Goal: Obtain resource: Download file/media

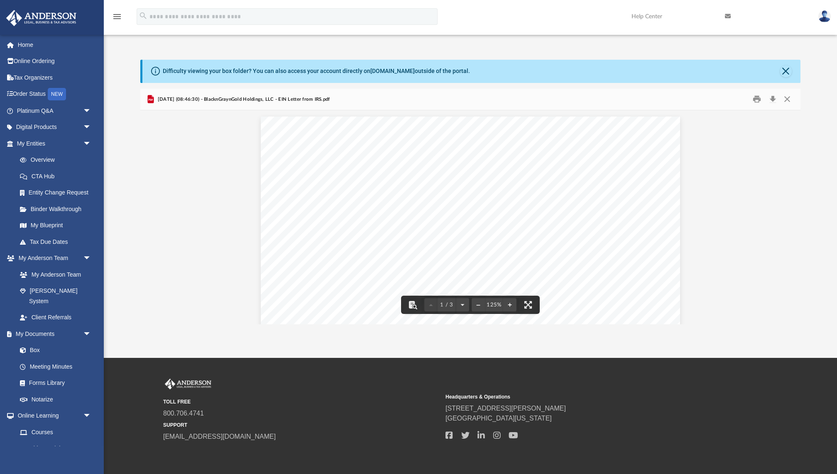
scroll to position [188, 659]
click at [785, 67] on button "Close" at bounding box center [786, 72] width 12 height 12
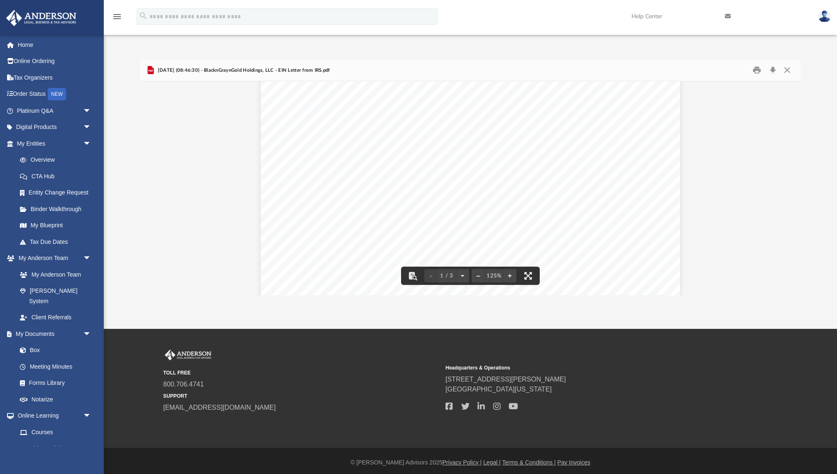
scroll to position [0, 0]
click at [789, 70] on button "Close" at bounding box center [786, 70] width 15 height 13
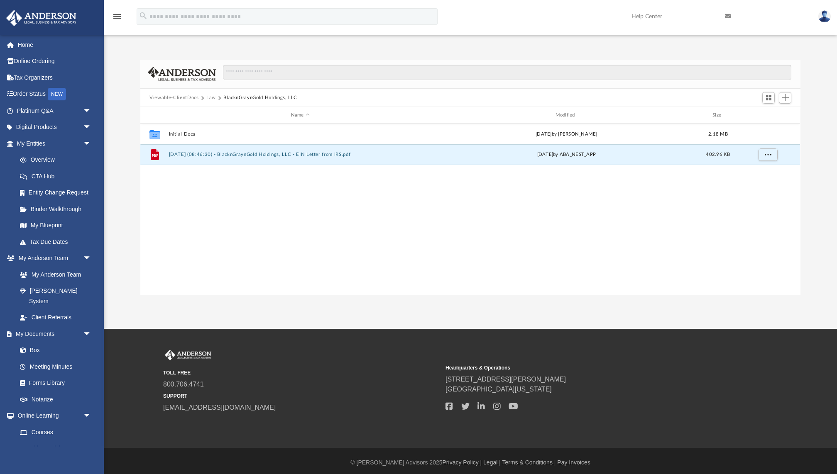
click at [210, 96] on button "Law" at bounding box center [211, 97] width 10 height 7
click at [189, 154] on button "SlumnGravy Holdings, LLC" at bounding box center [300, 154] width 263 height 5
click at [189, 154] on button "[DATE] (09:45:45) - SlumnGravy Holdings, LLC - EIN Letter from IRS.pdf" at bounding box center [300, 154] width 263 height 5
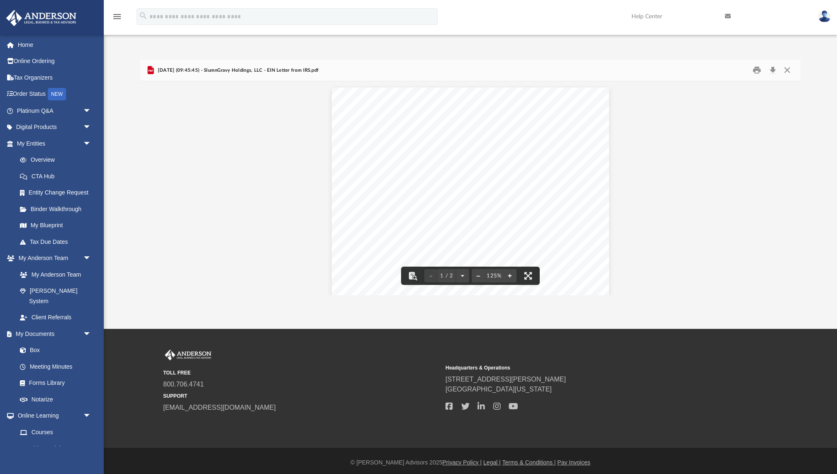
click at [510, 274] on button "File preview" at bounding box center [509, 276] width 13 height 18
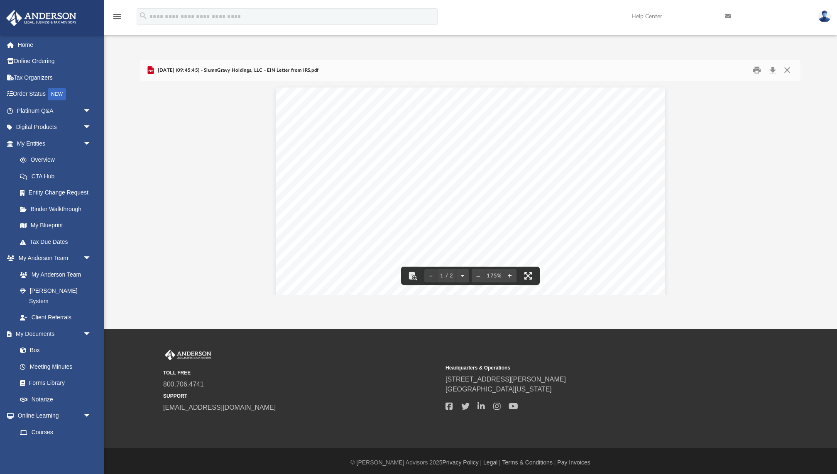
scroll to position [0, 0]
